Goal: Task Accomplishment & Management: Use online tool/utility

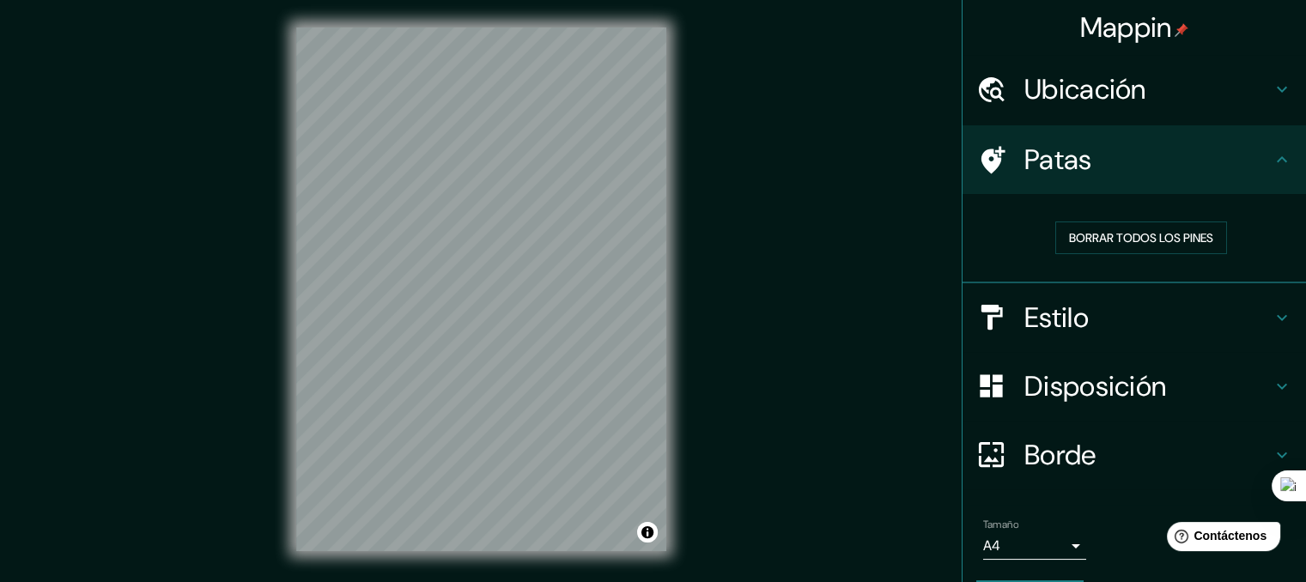
scroll to position [4, 0]
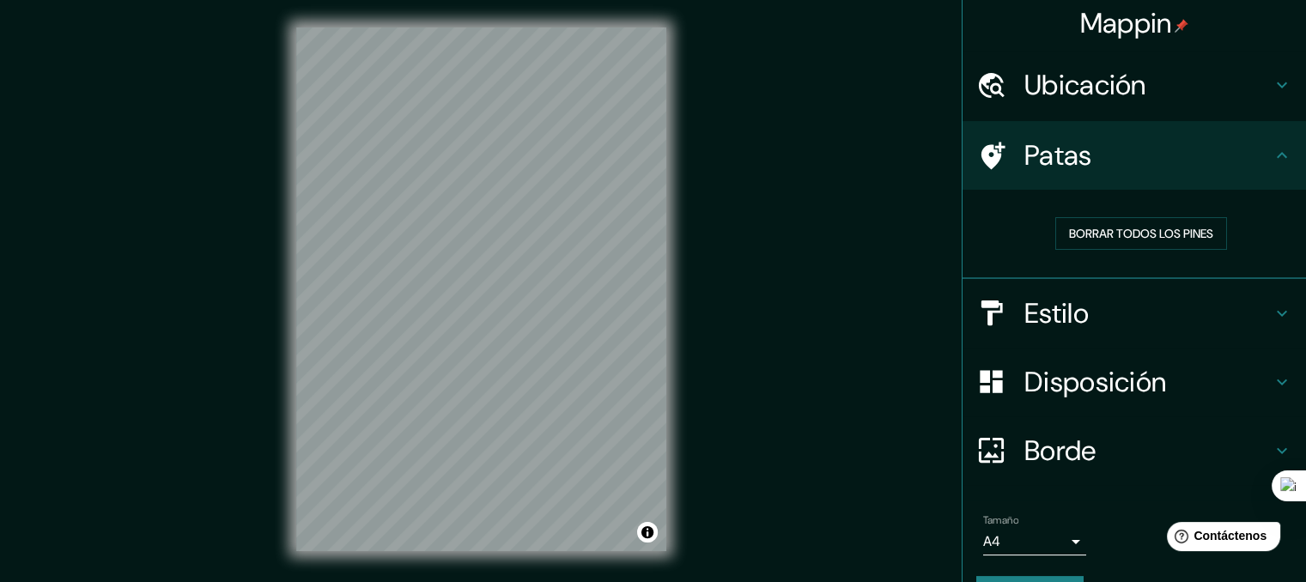
click at [1114, 325] on h4 "Estilo" at bounding box center [1147, 313] width 247 height 34
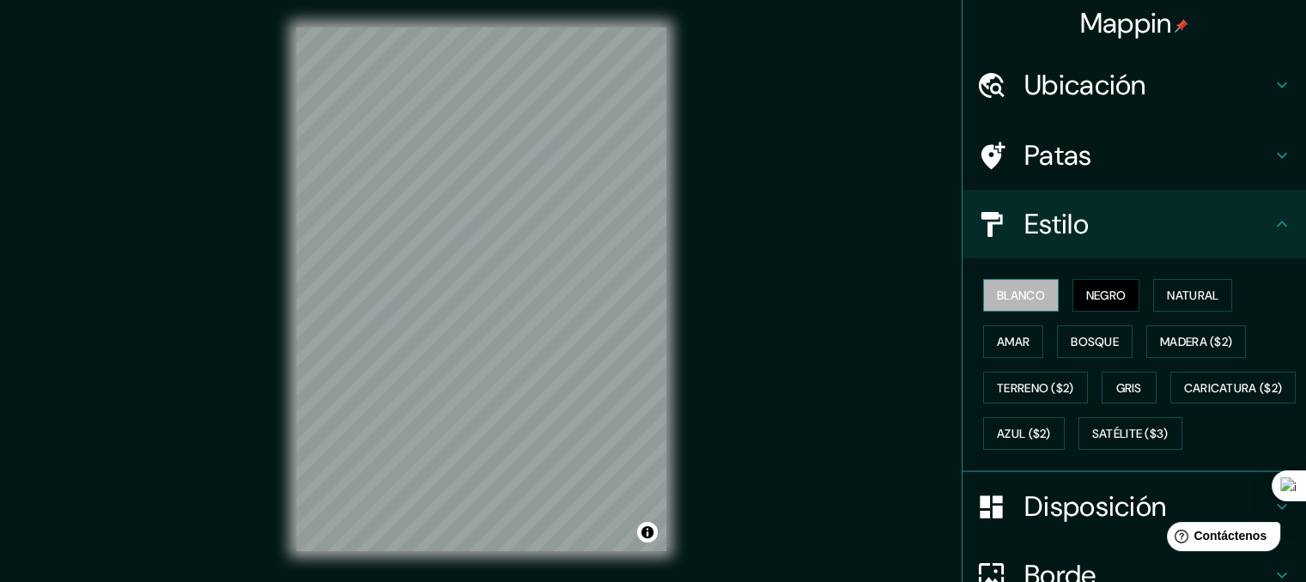
click at [1007, 289] on font "Blanco" at bounding box center [1021, 295] width 48 height 15
click at [1059, 296] on div "Blanco Negro Natural Amar Bosque Madera ($2) Terreno ($2) Gris Caricatura ($2) …" at bounding box center [1141, 364] width 330 height 185
click at [1086, 296] on font "Negro" at bounding box center [1106, 295] width 40 height 15
click at [1167, 299] on font "Natural" at bounding box center [1193, 295] width 52 height 15
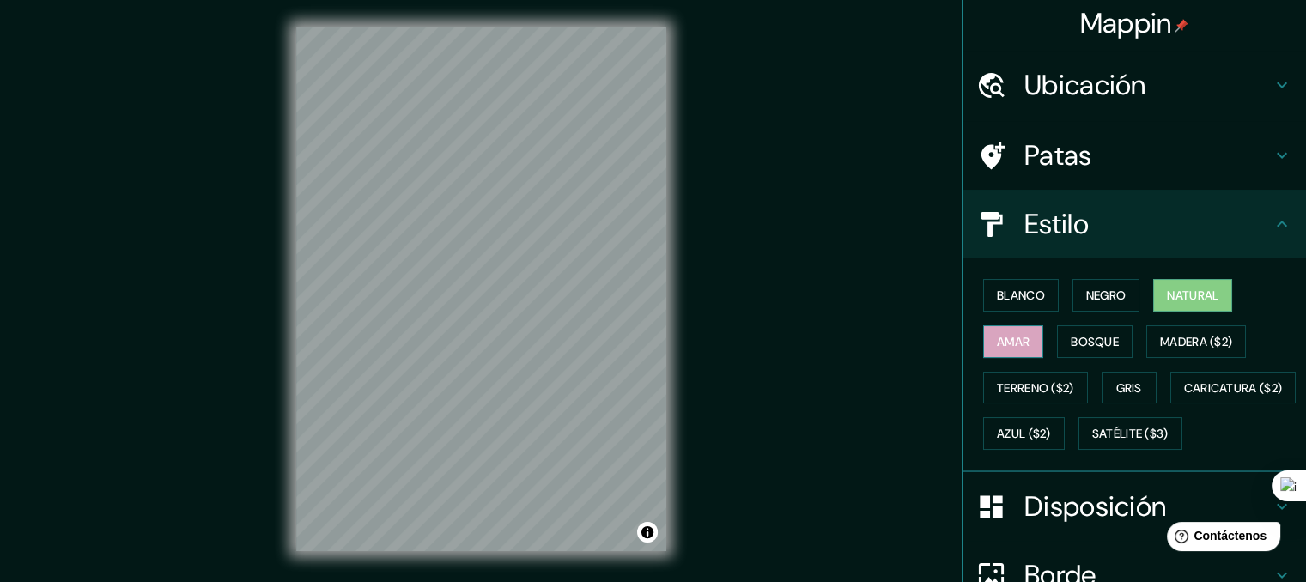
click at [1004, 336] on font "Amar" at bounding box center [1013, 341] width 33 height 15
click at [1074, 344] on font "Bosque" at bounding box center [1095, 341] width 48 height 15
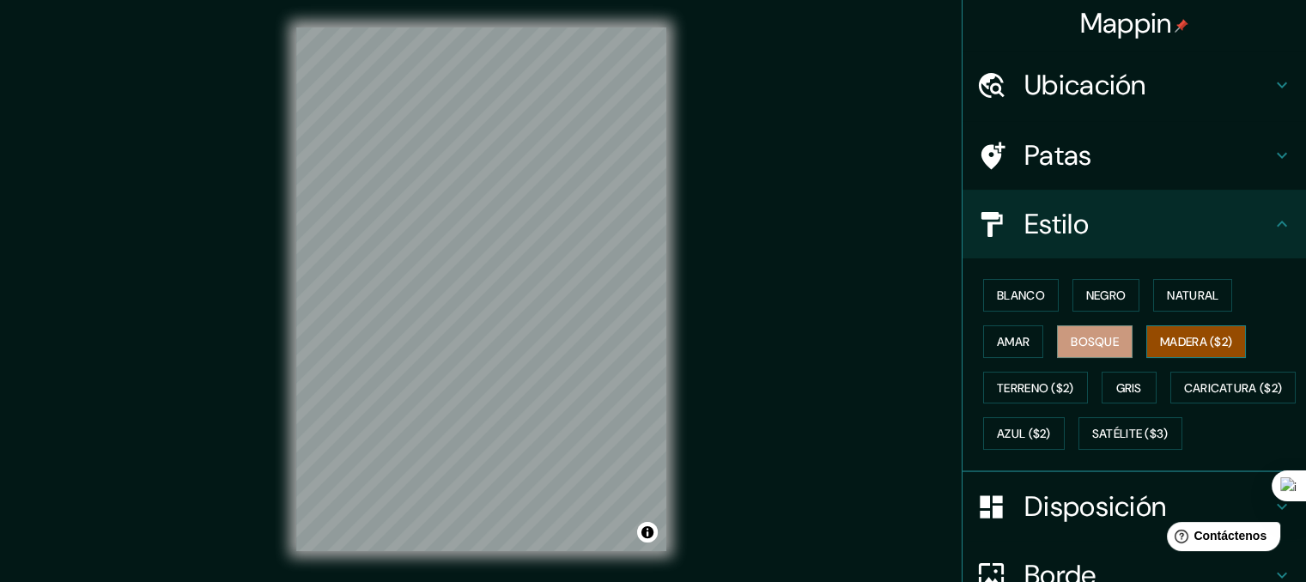
click at [1161, 346] on font "Madera ($2)" at bounding box center [1196, 341] width 72 height 15
click at [1184, 396] on font "Caricatura ($2)" at bounding box center [1233, 387] width 99 height 15
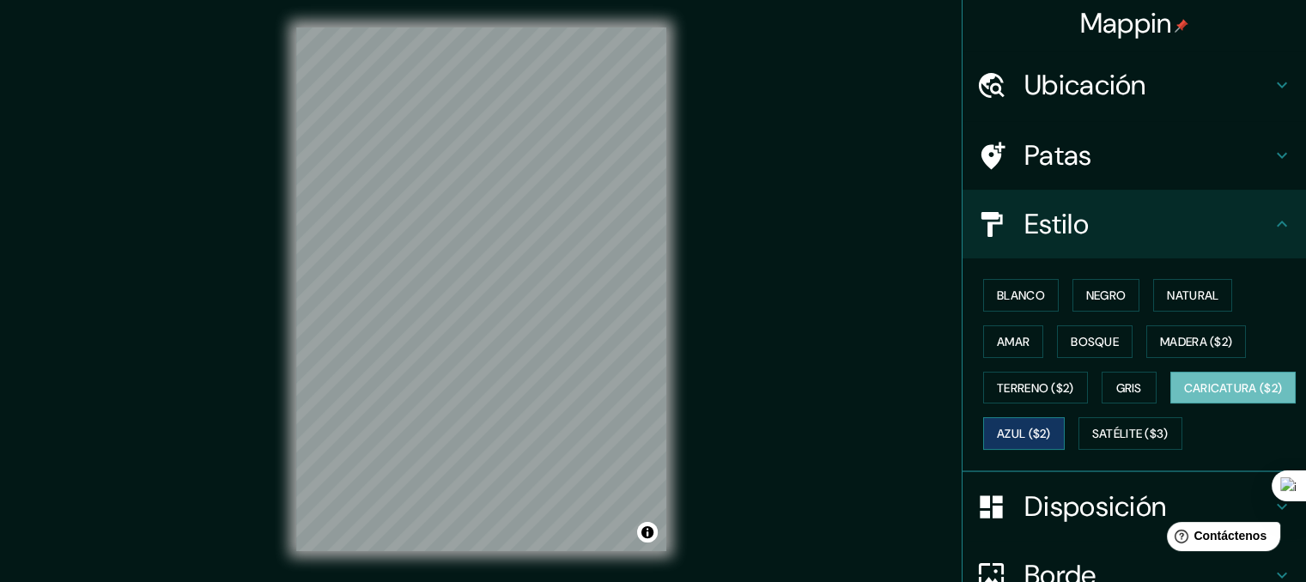
click at [1051, 434] on font "Azul ($2)" at bounding box center [1024, 434] width 54 height 15
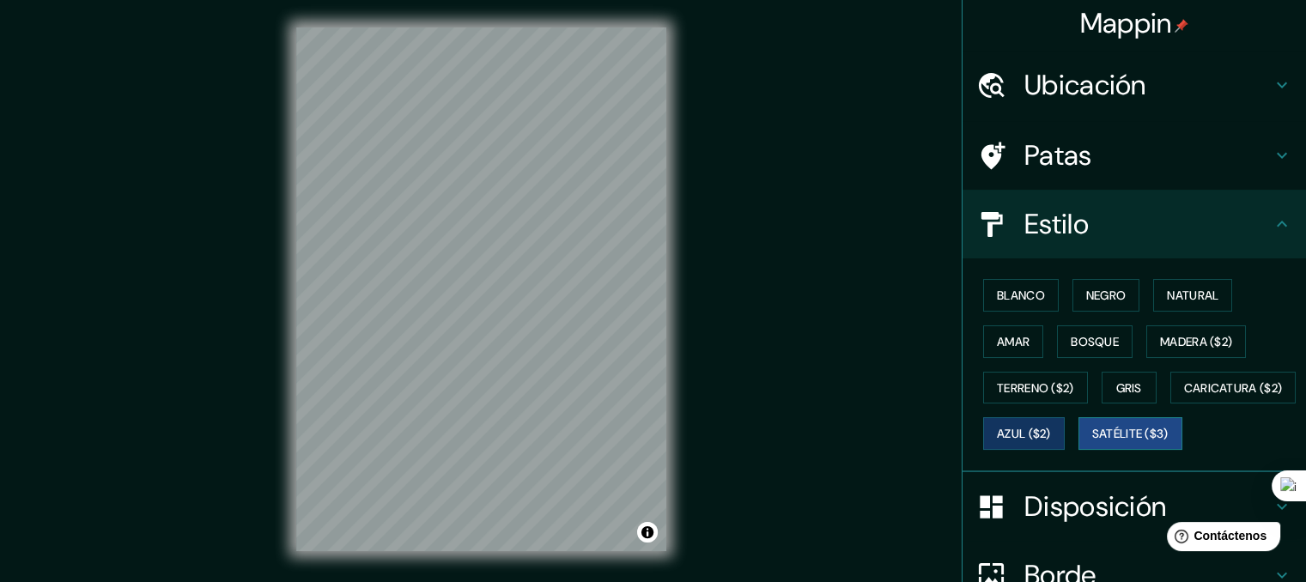
click at [1092, 445] on font "Satélite ($3)" at bounding box center [1130, 433] width 76 height 22
click at [1188, 351] on button "Madera ($2)" at bounding box center [1196, 341] width 100 height 33
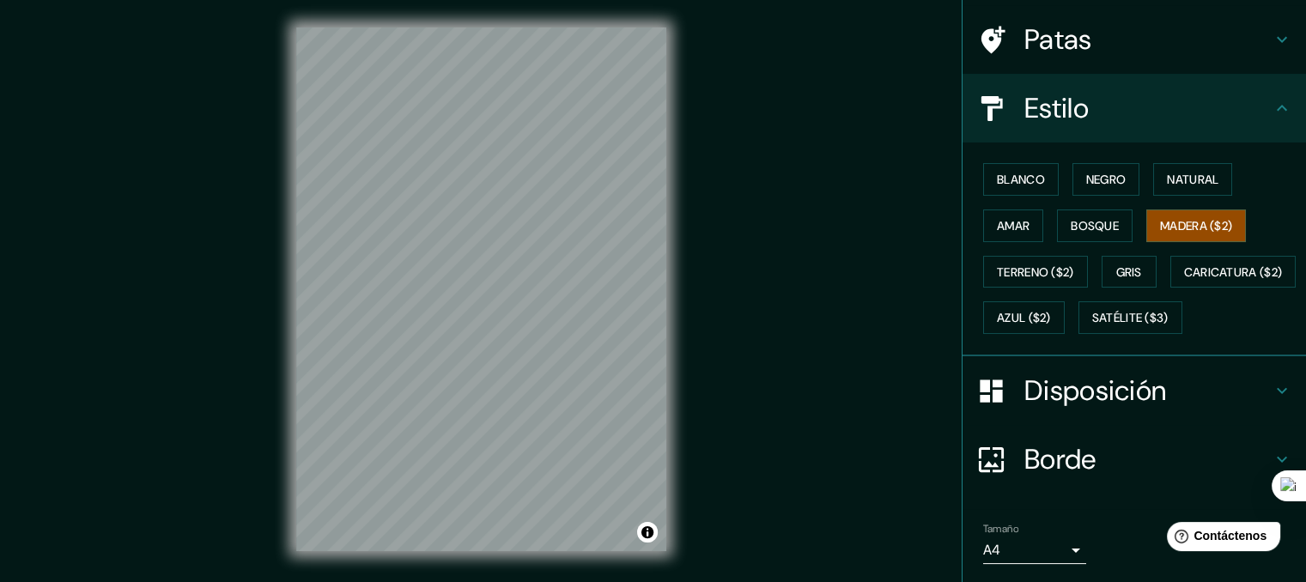
scroll to position [0, 0]
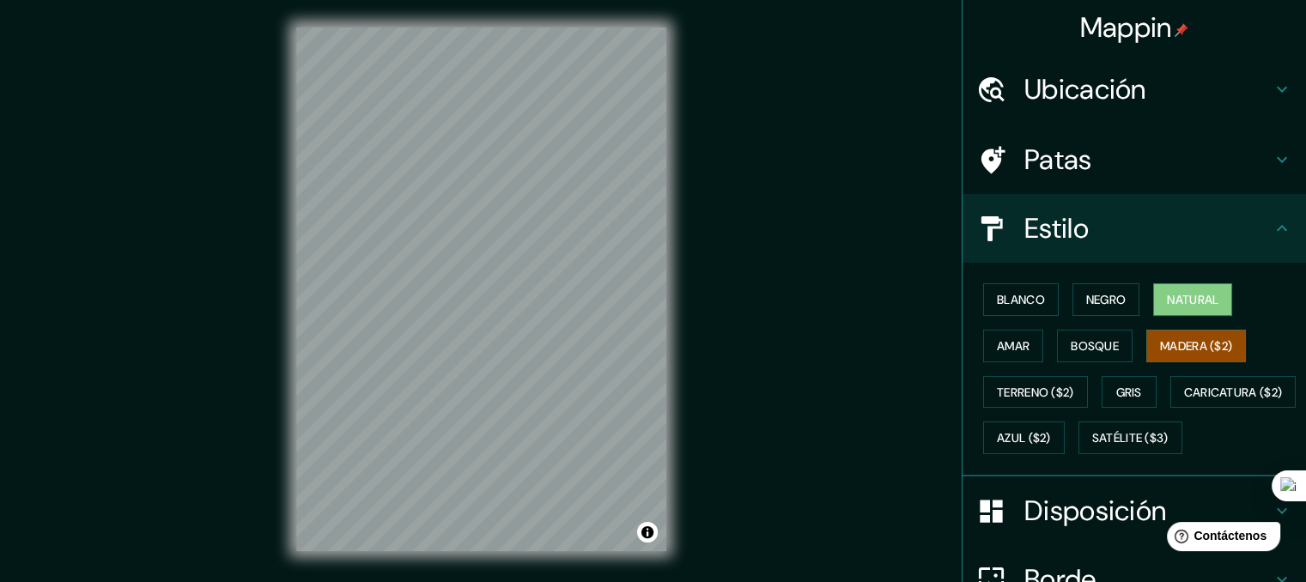
click at [1171, 304] on font "Natural" at bounding box center [1193, 299] width 52 height 15
click at [1127, 302] on button "Negro" at bounding box center [1106, 299] width 68 height 33
